Goal: Find specific page/section: Find specific page/section

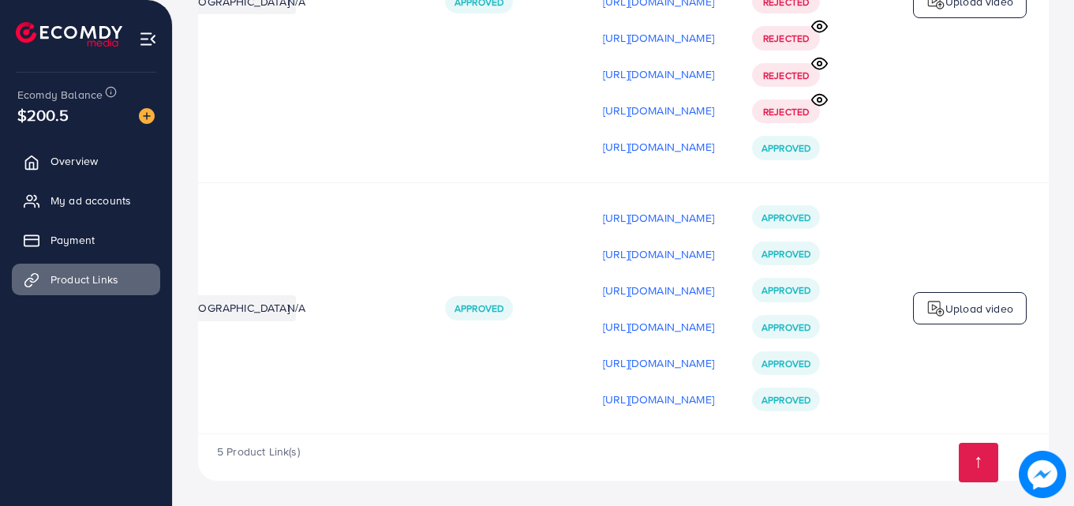
scroll to position [0, 399]
click at [658, 219] on p "[URL][DOMAIN_NAME]" at bounding box center [658, 217] width 111 height 19
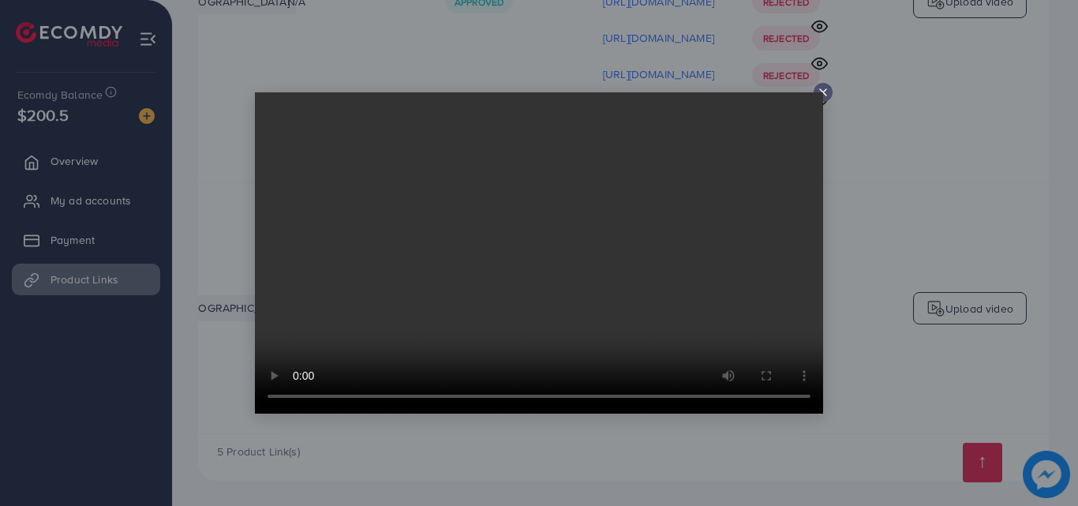
click at [823, 93] on video at bounding box center [539, 252] width 568 height 321
click at [827, 89] on line at bounding box center [823, 92] width 6 height 6
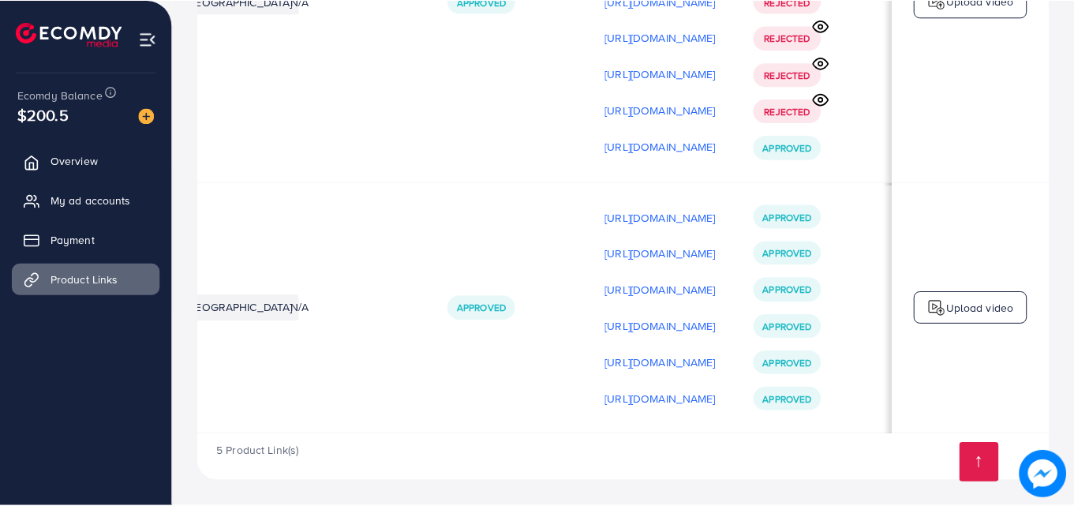
scroll to position [0, 395]
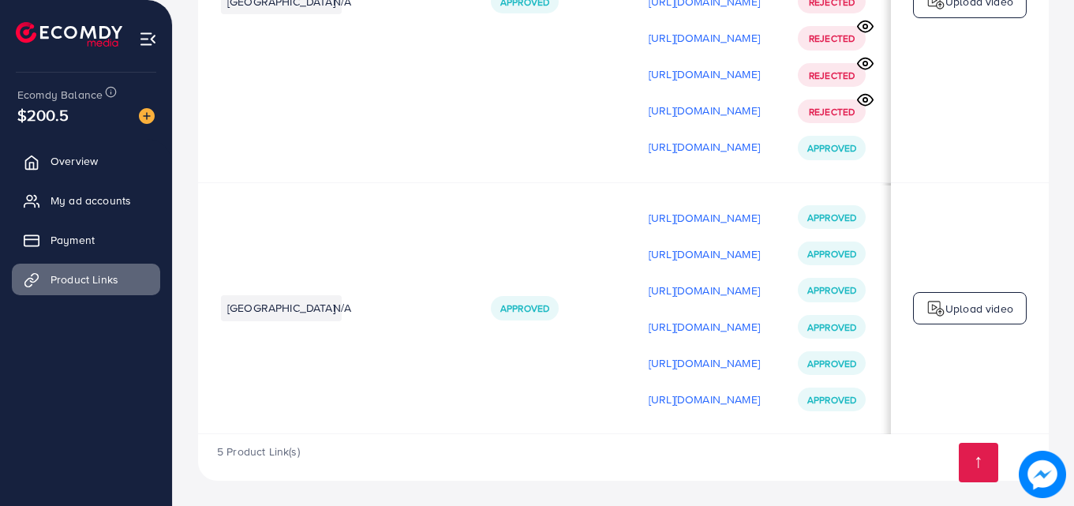
scroll to position [0, 399]
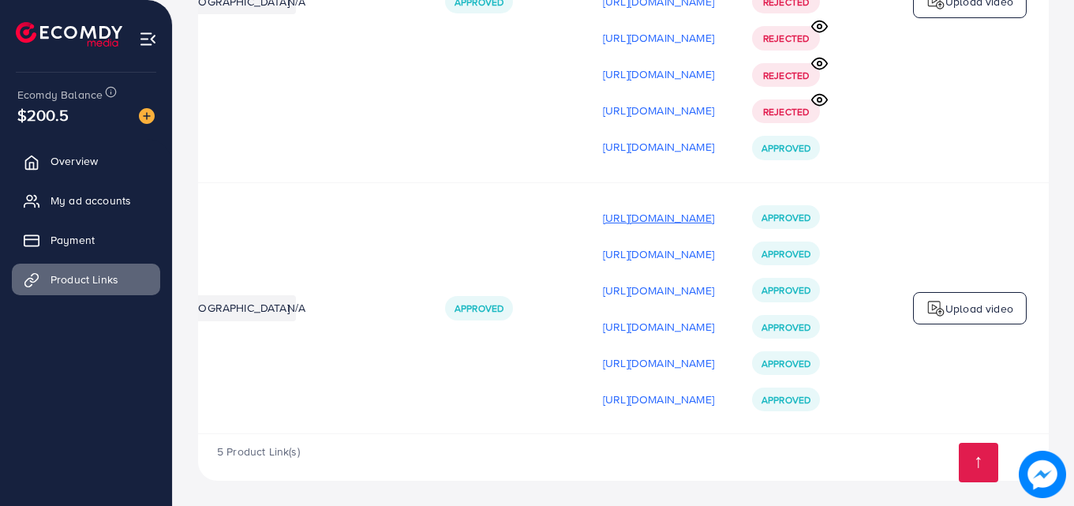
click at [621, 208] on p "[URL][DOMAIN_NAME]" at bounding box center [658, 217] width 111 height 19
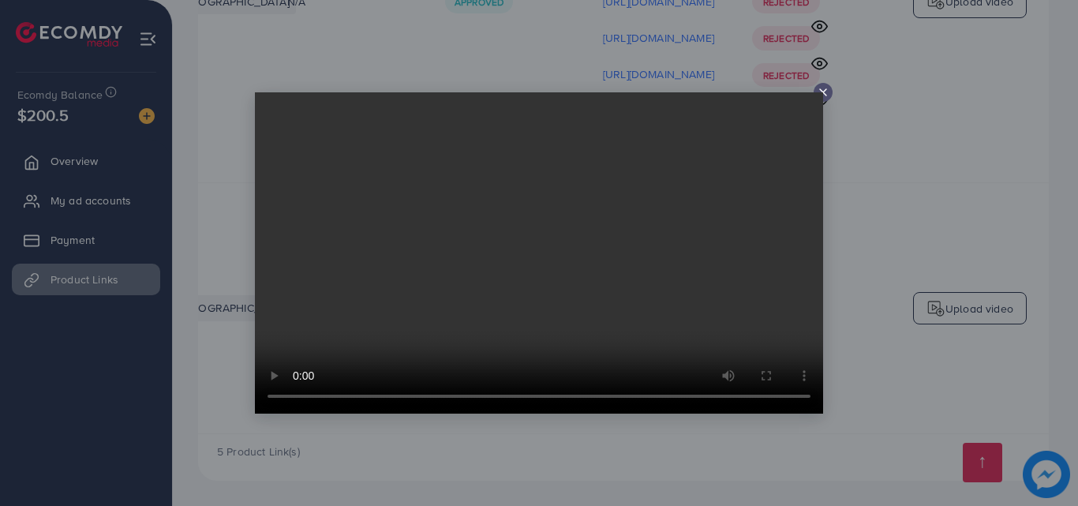
click at [827, 92] on icon at bounding box center [823, 92] width 13 height 13
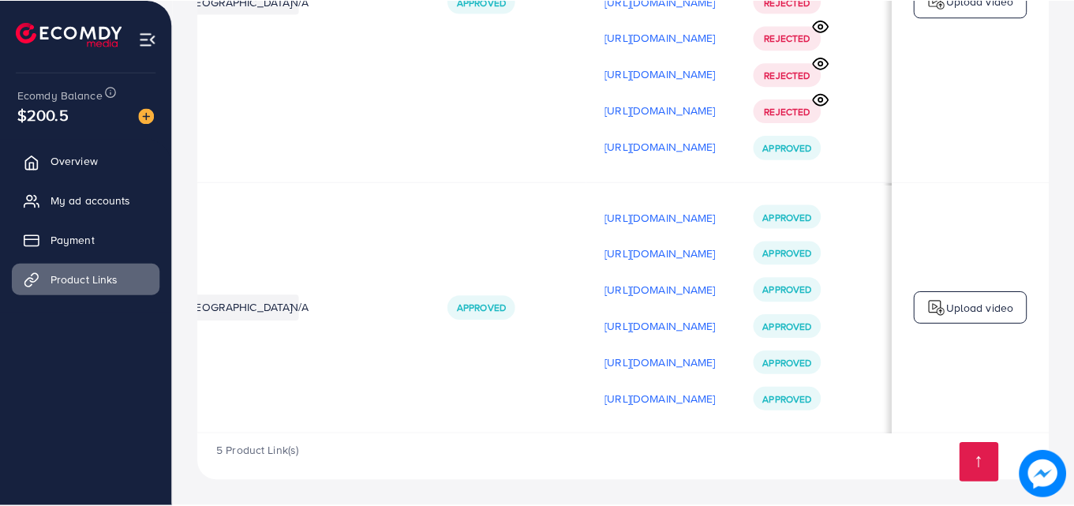
scroll to position [0, 395]
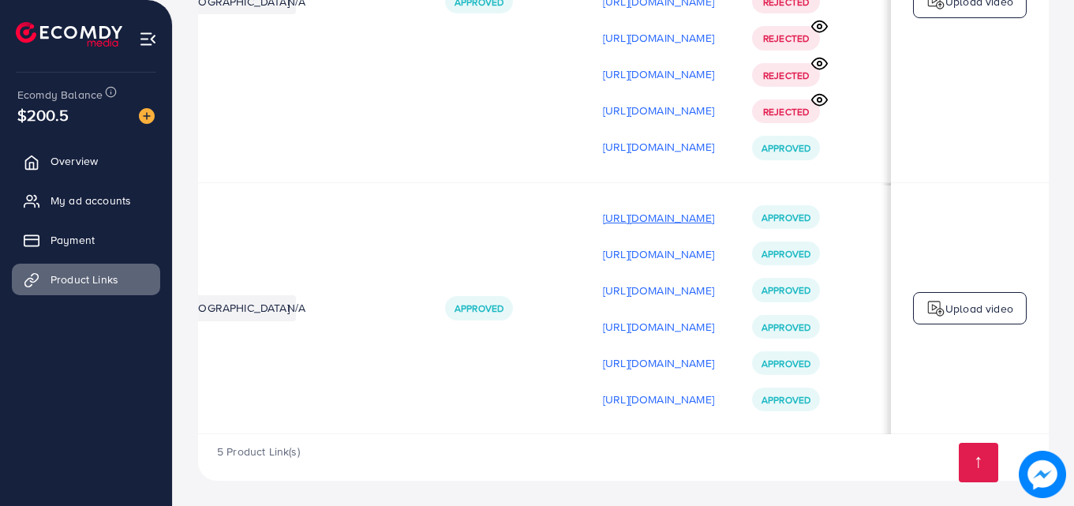
click at [671, 220] on p "[URL][DOMAIN_NAME]" at bounding box center [658, 217] width 111 height 19
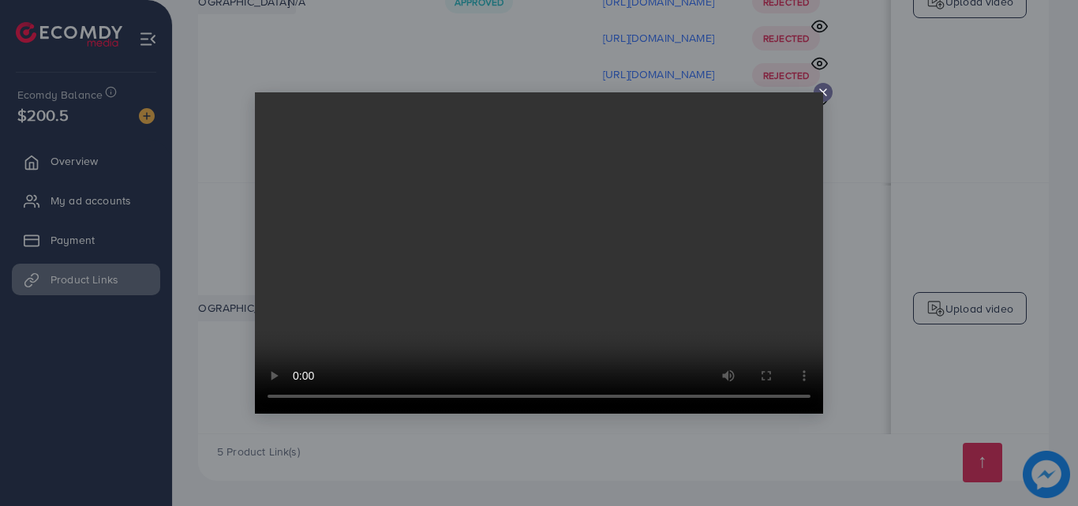
click at [553, 193] on video at bounding box center [539, 252] width 568 height 321
click at [529, 278] on video at bounding box center [539, 252] width 568 height 321
click at [827, 91] on icon at bounding box center [823, 92] width 13 height 13
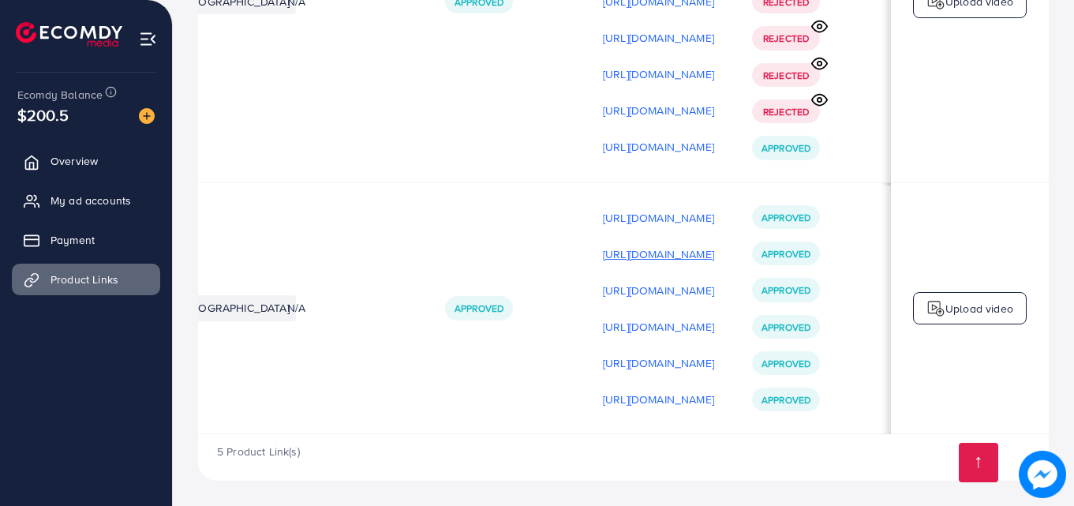
click at [611, 249] on p "[URL][DOMAIN_NAME]" at bounding box center [658, 254] width 111 height 19
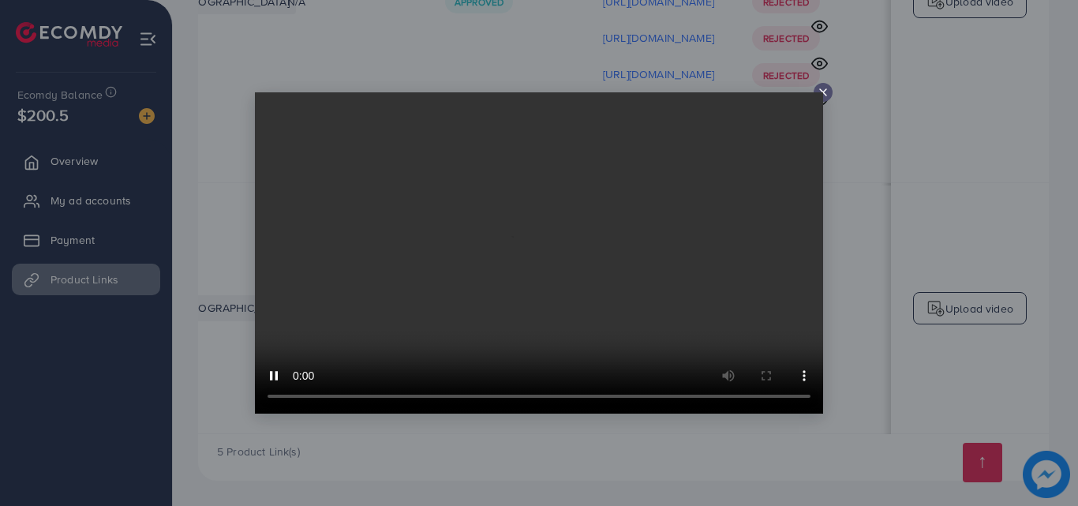
click at [611, 249] on video at bounding box center [539, 252] width 568 height 321
click at [827, 92] on icon at bounding box center [823, 92] width 13 height 13
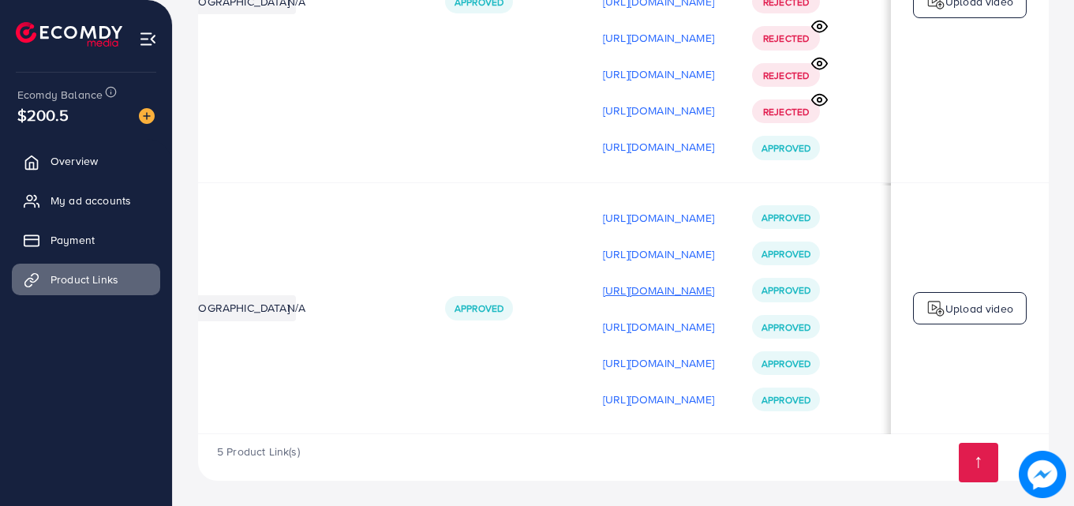
click at [624, 281] on p "[URL][DOMAIN_NAME]" at bounding box center [658, 290] width 111 height 19
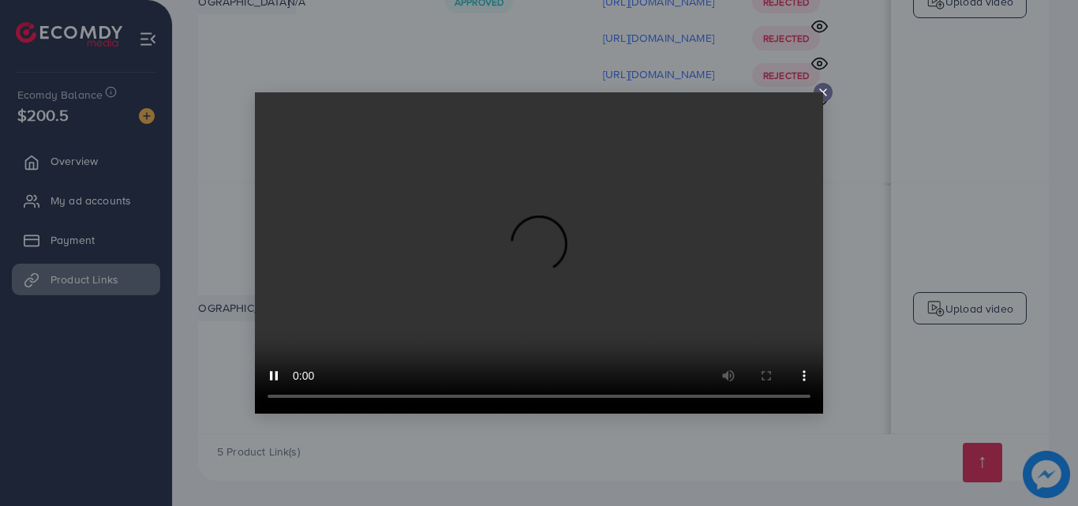
click at [623, 203] on video at bounding box center [539, 252] width 568 height 321
click at [820, 94] on video at bounding box center [539, 252] width 568 height 321
click at [823, 91] on icon at bounding box center [823, 92] width 13 height 13
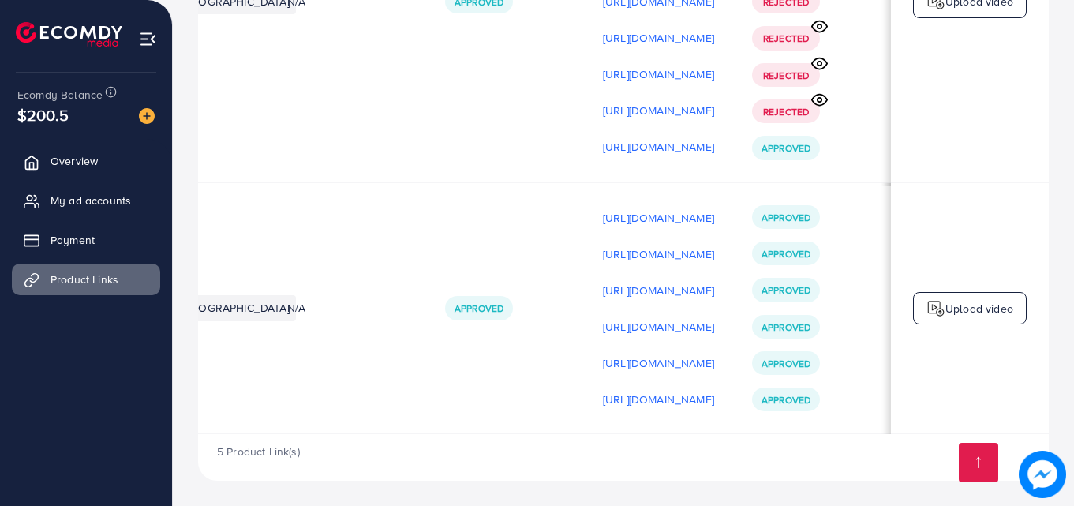
click at [632, 331] on p "[URL][DOMAIN_NAME]" at bounding box center [658, 326] width 111 height 19
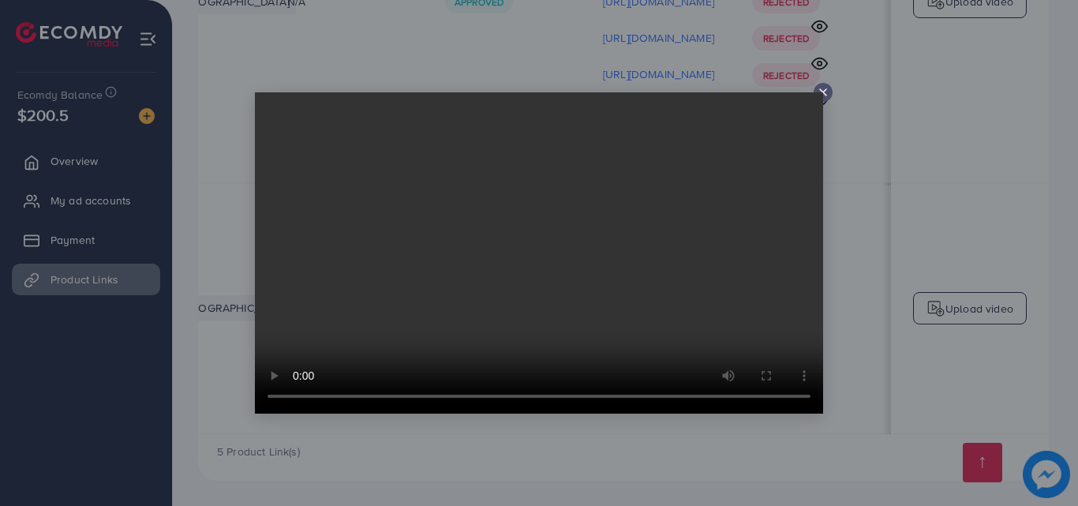
click at [828, 88] on icon at bounding box center [823, 92] width 13 height 13
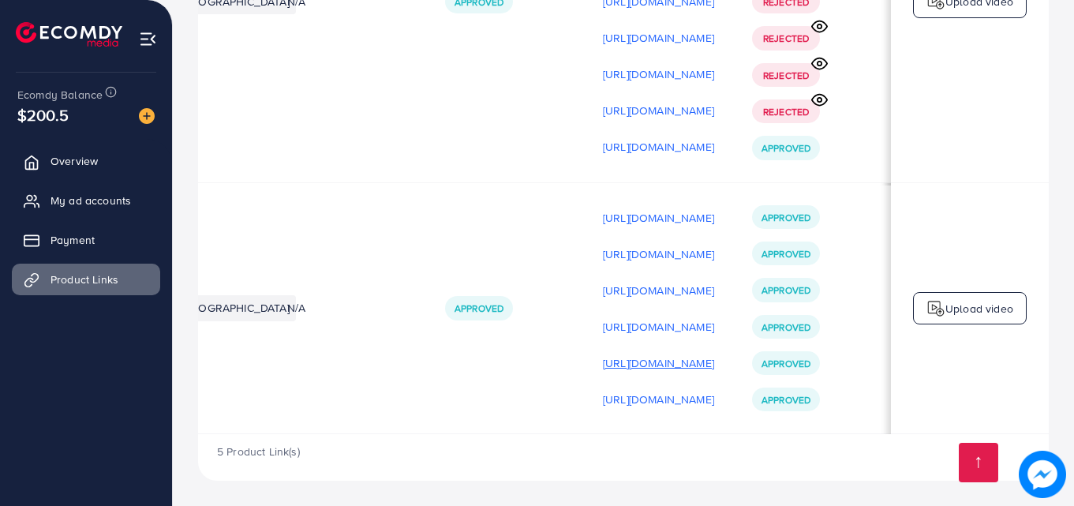
click at [655, 358] on p "[URL][DOMAIN_NAME]" at bounding box center [658, 363] width 111 height 19
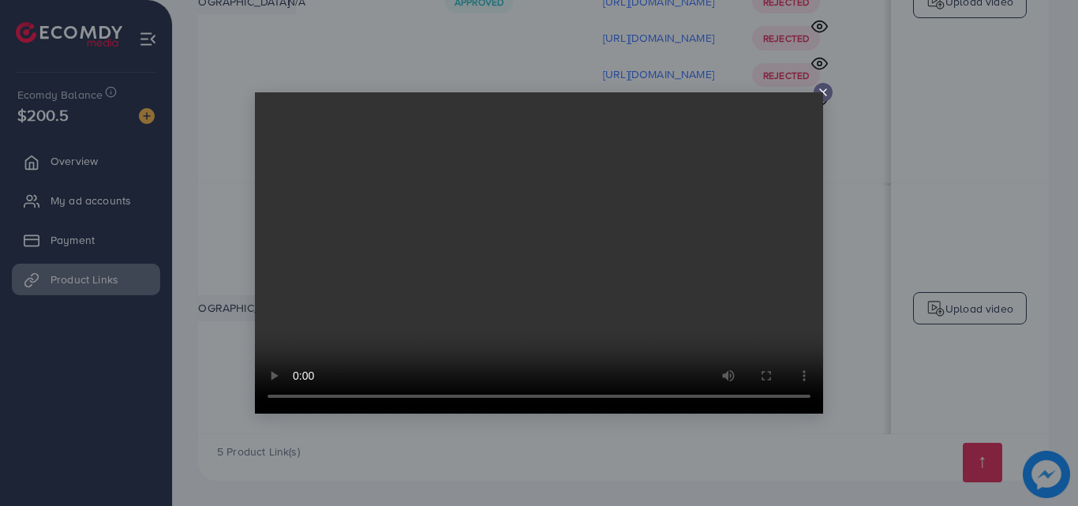
click at [826, 90] on icon at bounding box center [823, 92] width 13 height 13
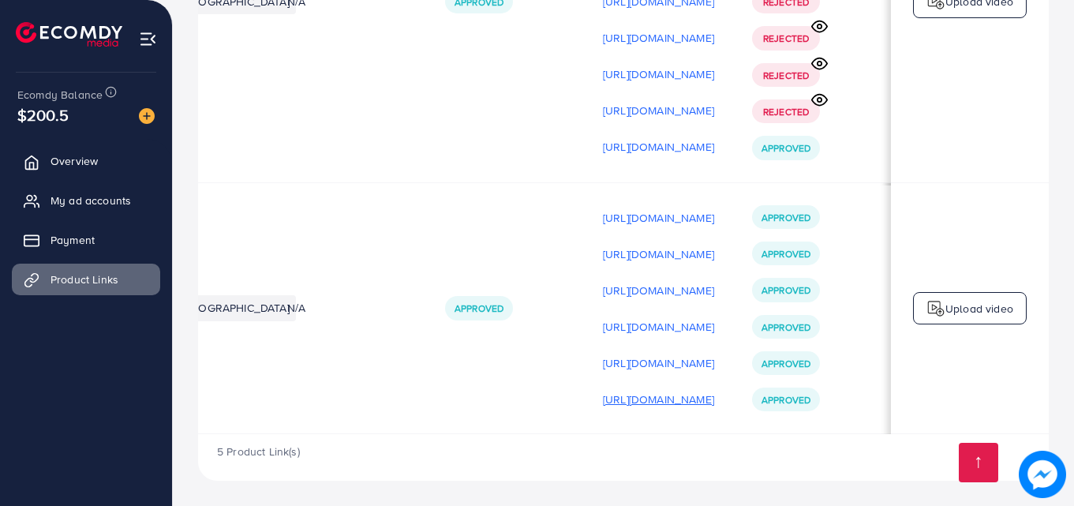
click at [603, 395] on p "[URL][DOMAIN_NAME]" at bounding box center [658, 399] width 111 height 19
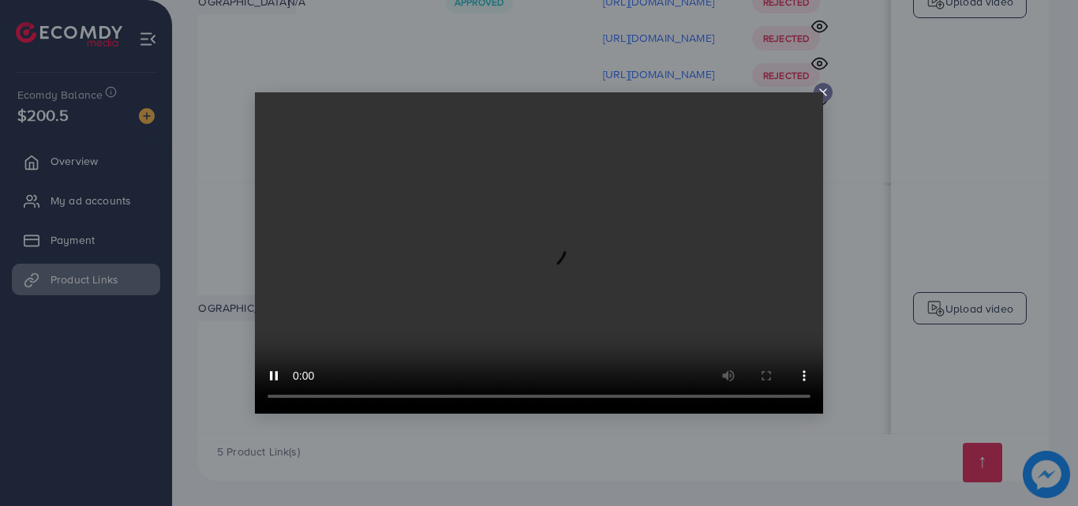
click at [826, 90] on line at bounding box center [823, 92] width 6 height 6
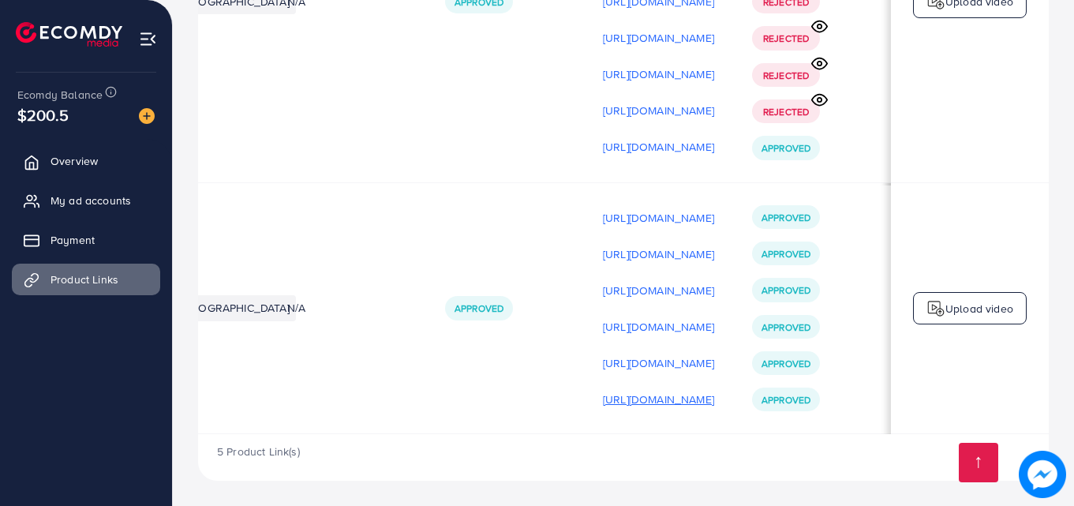
click at [617, 401] on p "[URL][DOMAIN_NAME]" at bounding box center [658, 399] width 111 height 19
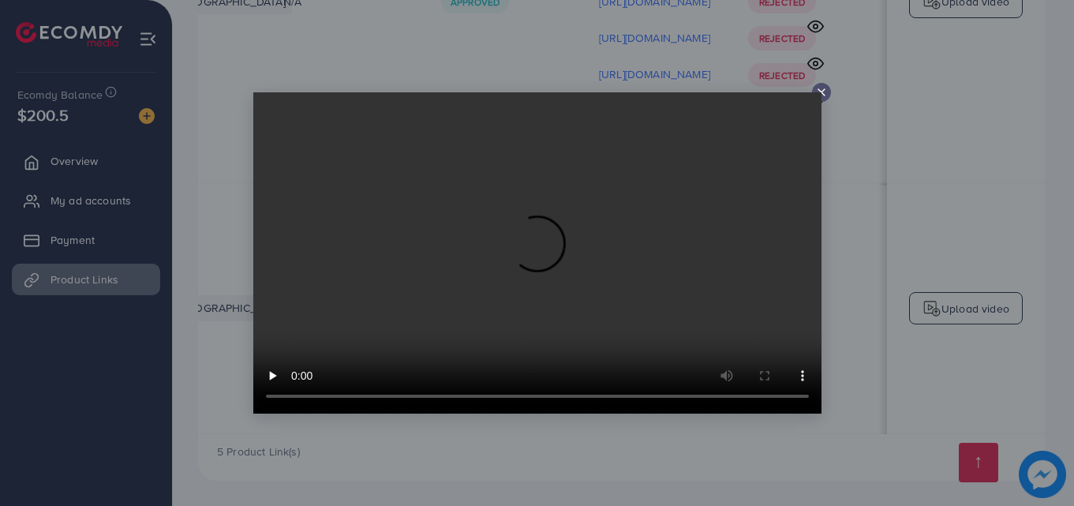
click at [616, 396] on div at bounding box center [537, 253] width 1074 height 506
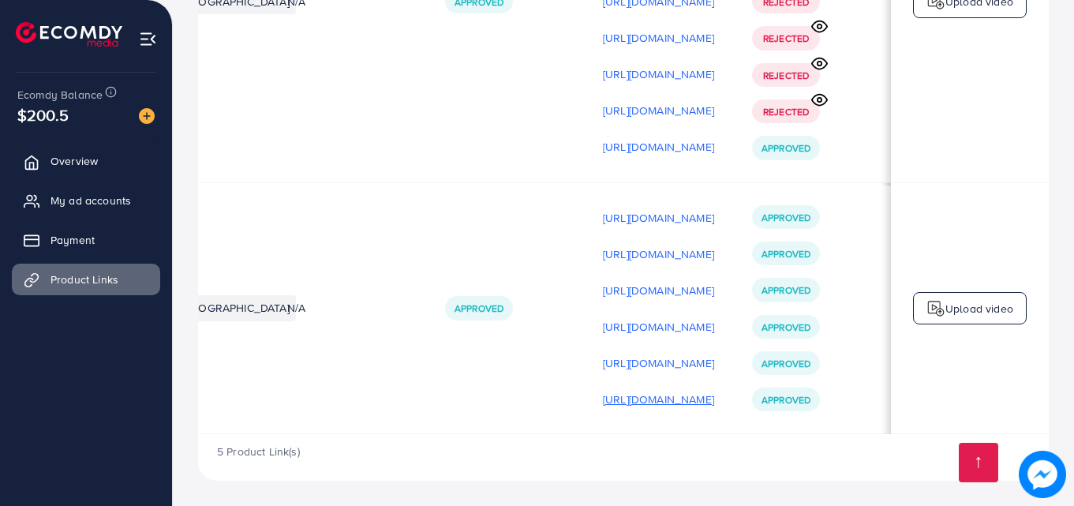
click at [618, 397] on p "[URL][DOMAIN_NAME]" at bounding box center [658, 399] width 111 height 19
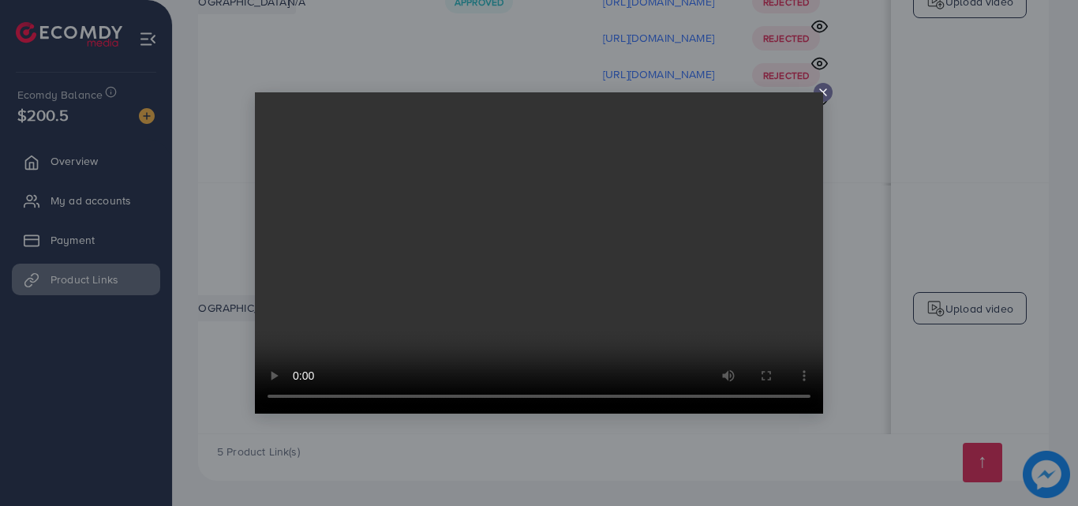
click at [536, 249] on video at bounding box center [539, 252] width 568 height 321
click at [822, 89] on icon at bounding box center [823, 92] width 13 height 13
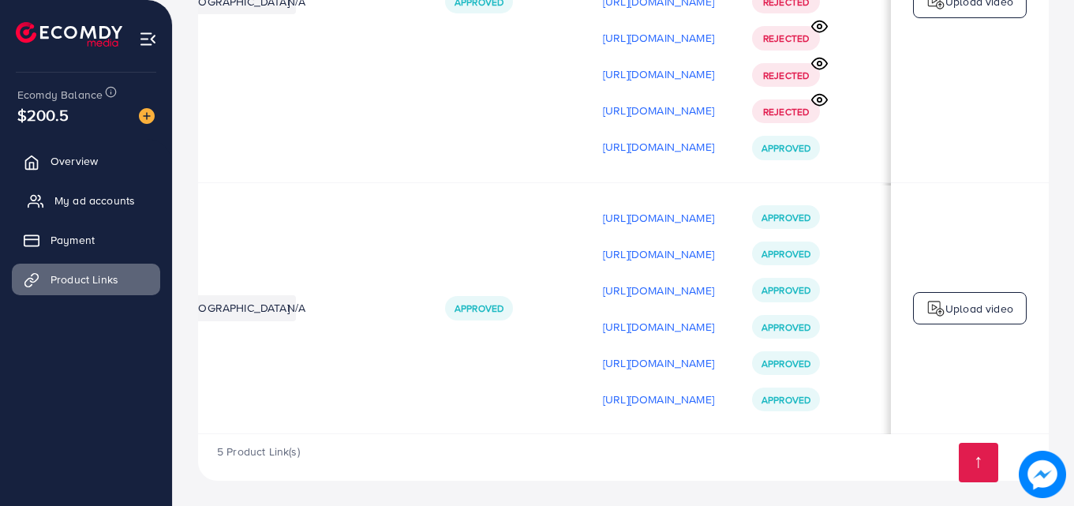
click at [63, 207] on span "My ad accounts" at bounding box center [94, 201] width 81 height 16
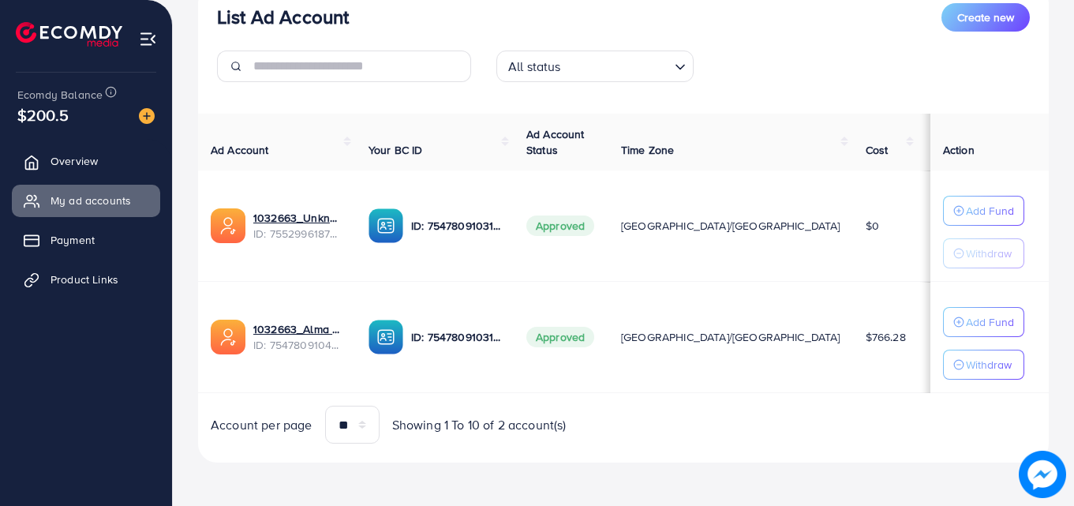
scroll to position [206, 0]
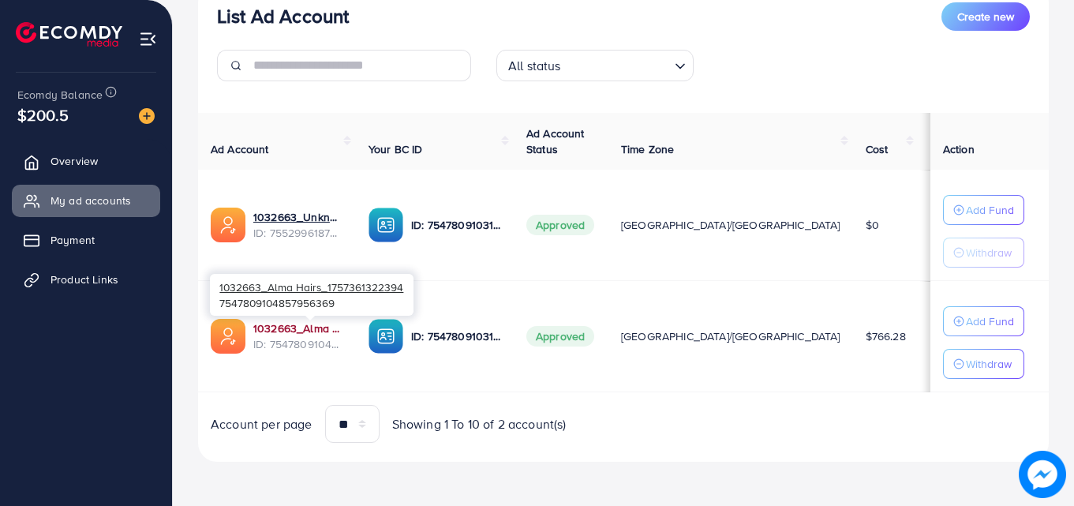
click at [302, 328] on link "1032663_Alma Hairs_1757361322394" at bounding box center [298, 329] width 90 height 16
